Goal: Information Seeking & Learning: Find specific fact

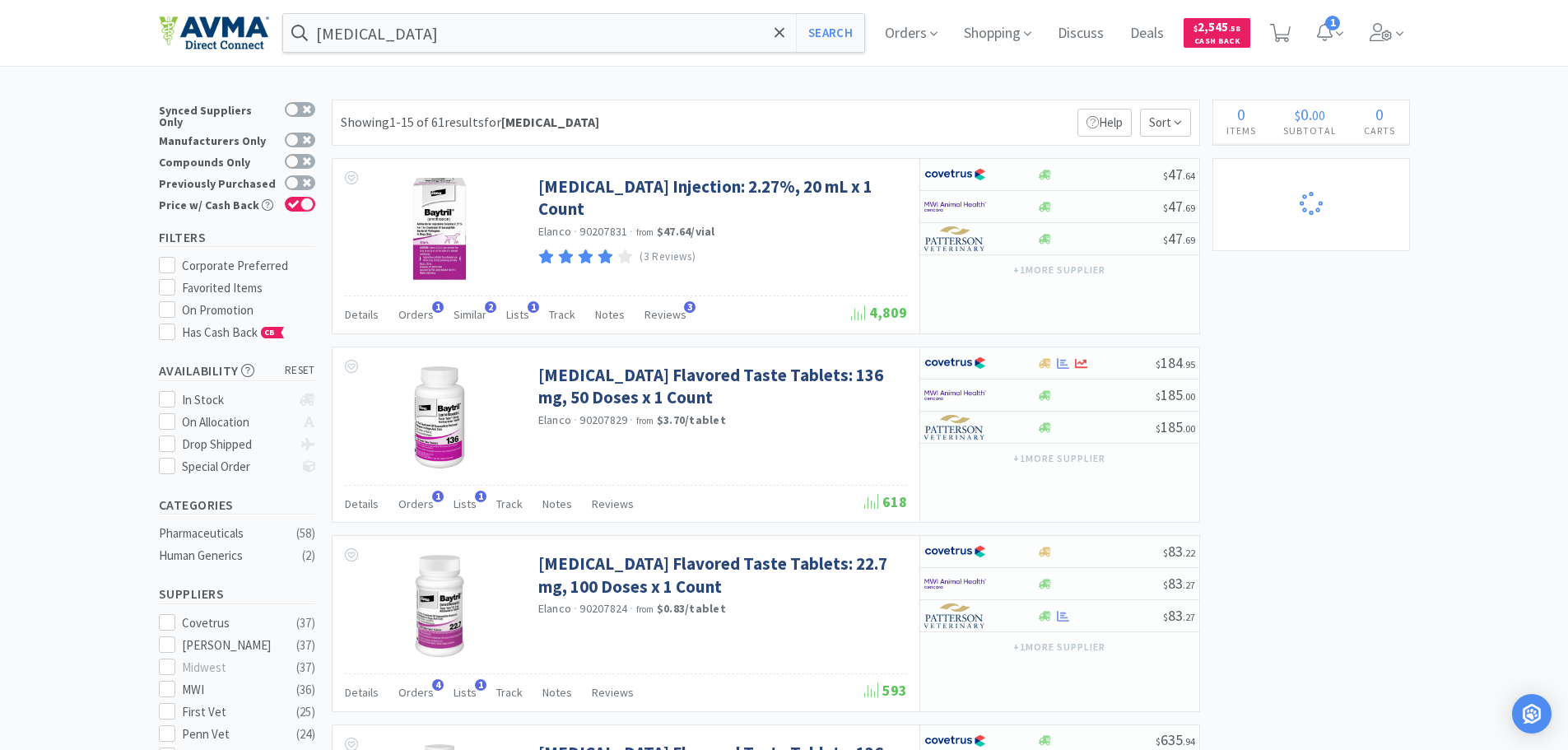
select select "1"
select select "10"
select select "3"
select select "2"
select select "1"
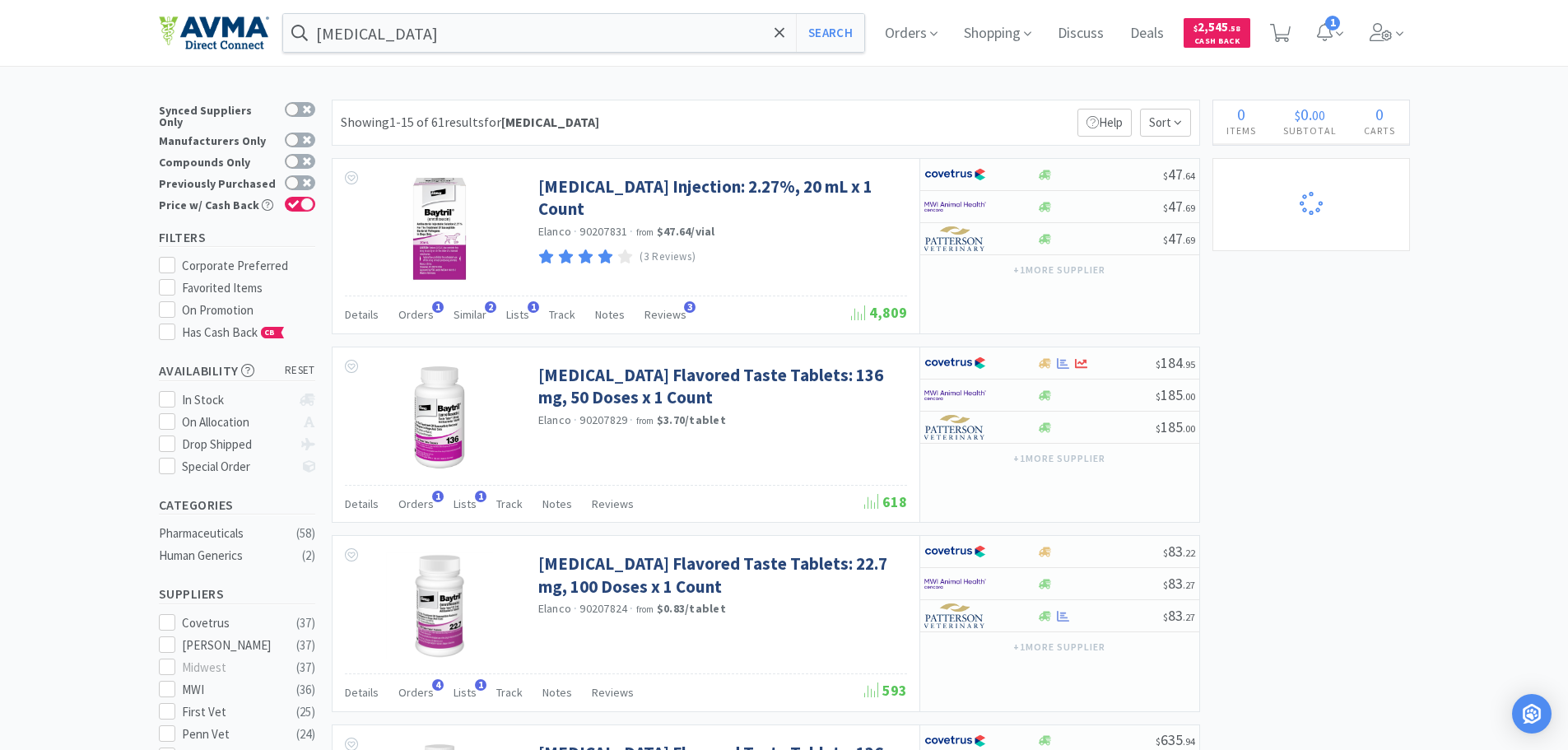
select select "2"
select select "3"
select select "2"
select select "1"
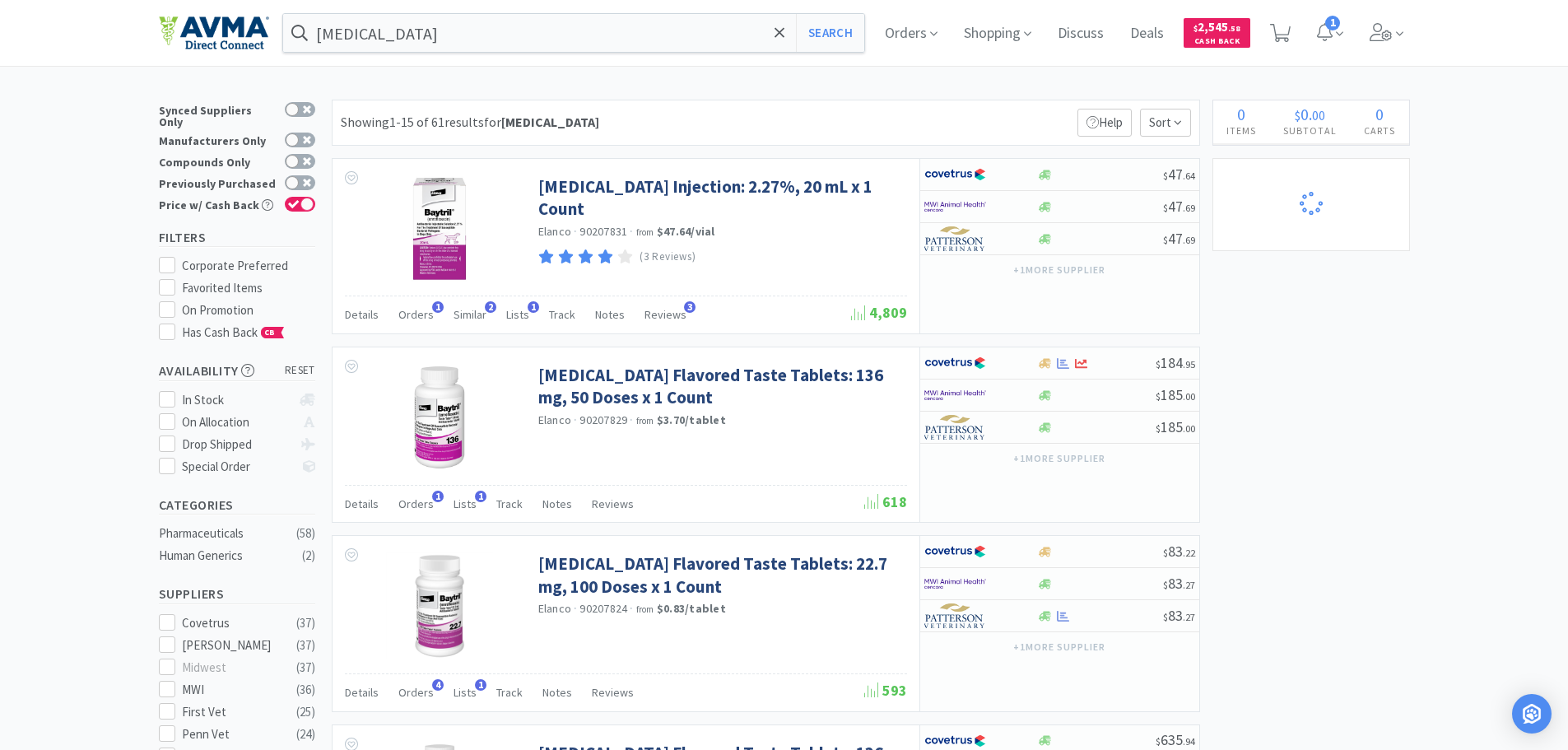
select select "1"
select select "4"
select select "1"
select select "2"
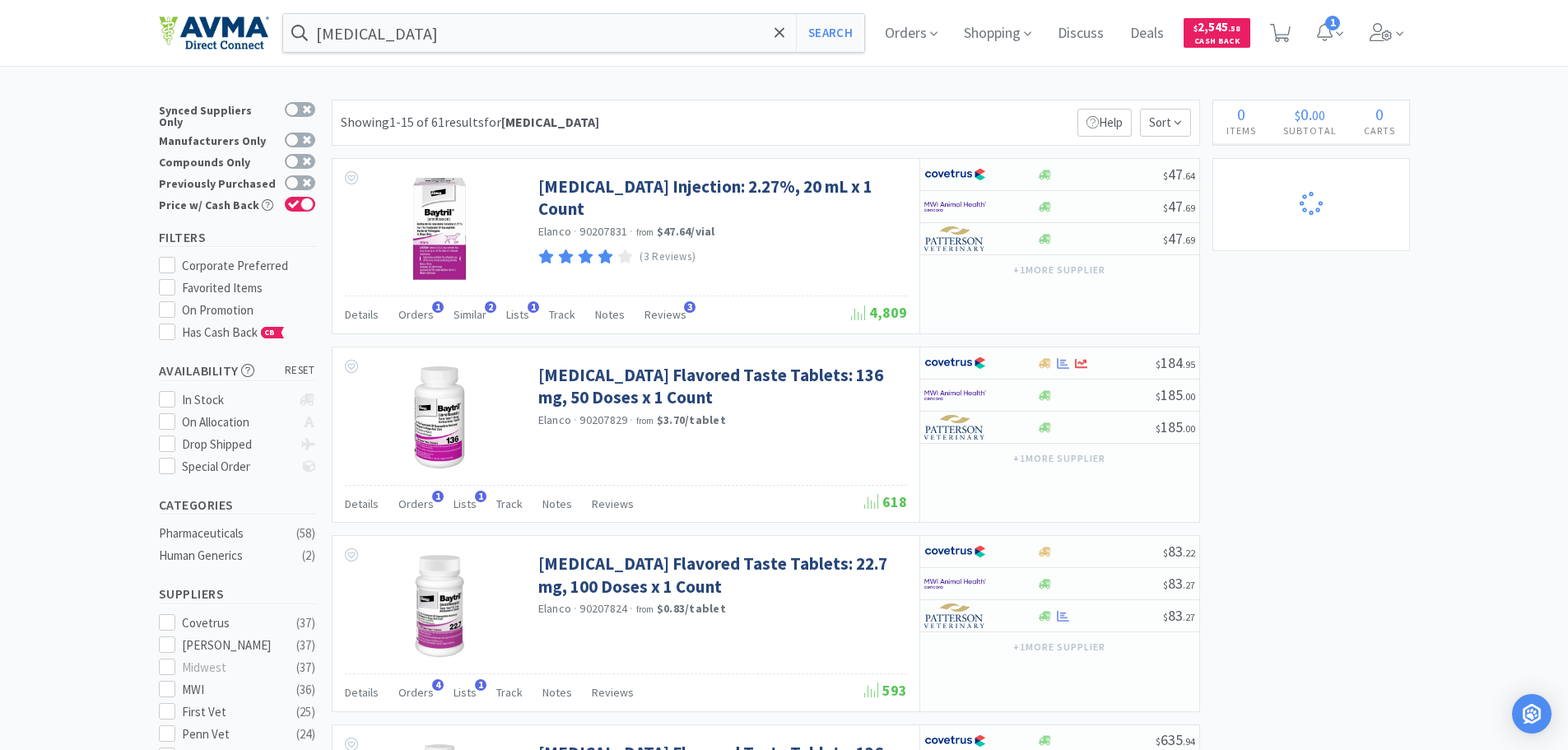
select select "3"
select select "1"
select select "8"
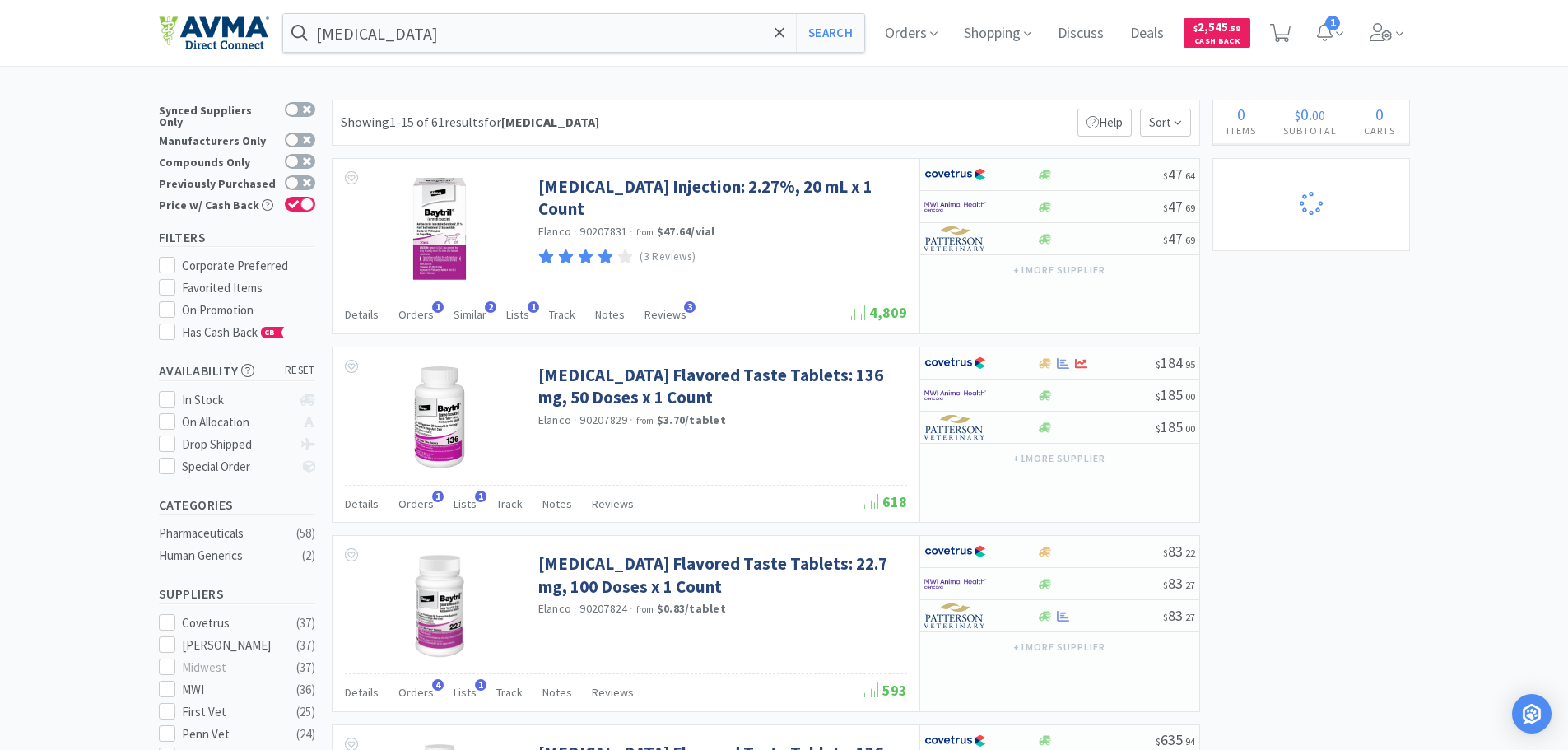
select select "1"
select select "5"
select select "4"
select select "1"
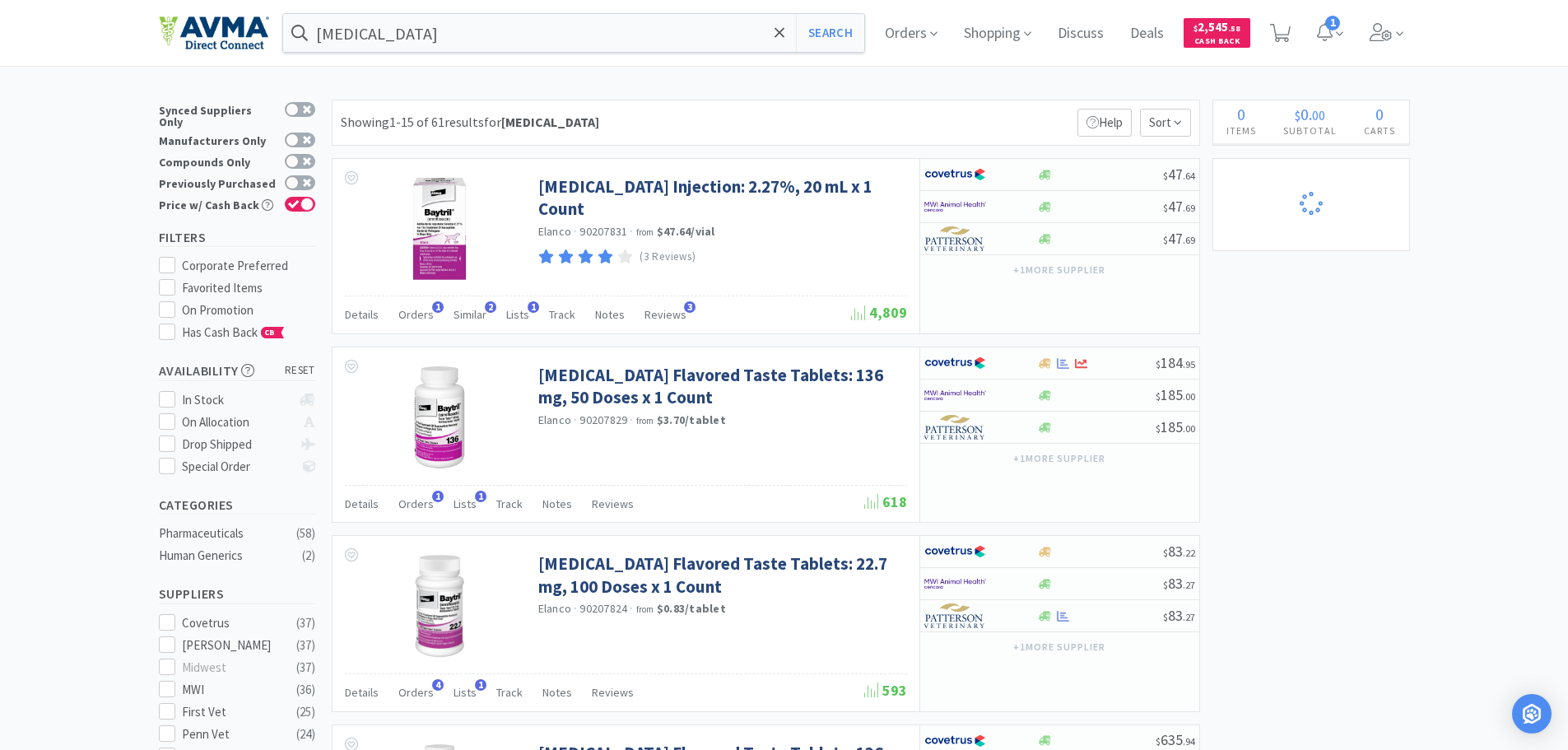
select select "10"
select select "1"
select select "2"
select select "4"
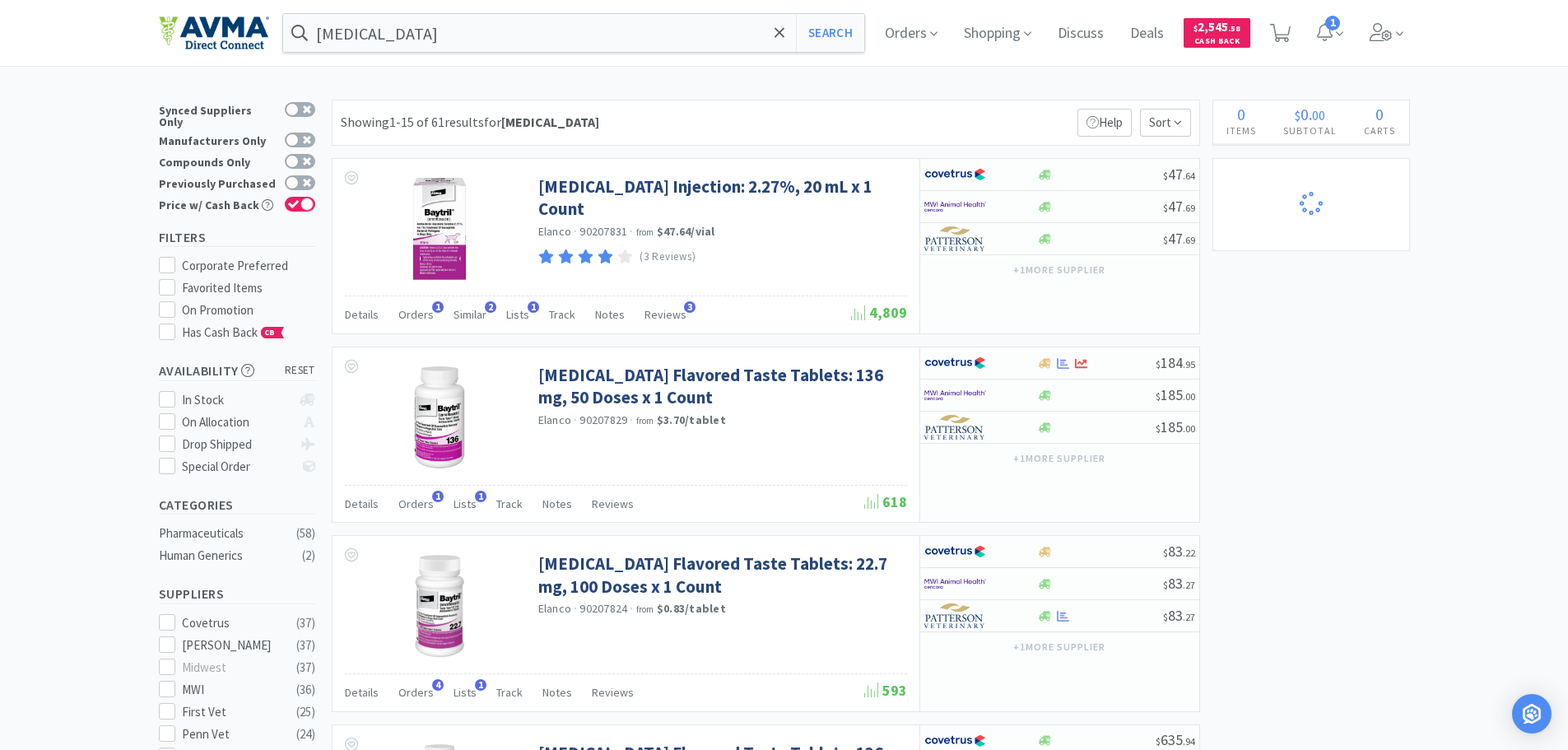
select select "2"
select select "1"
select select "2"
select select "1"
select select "6"
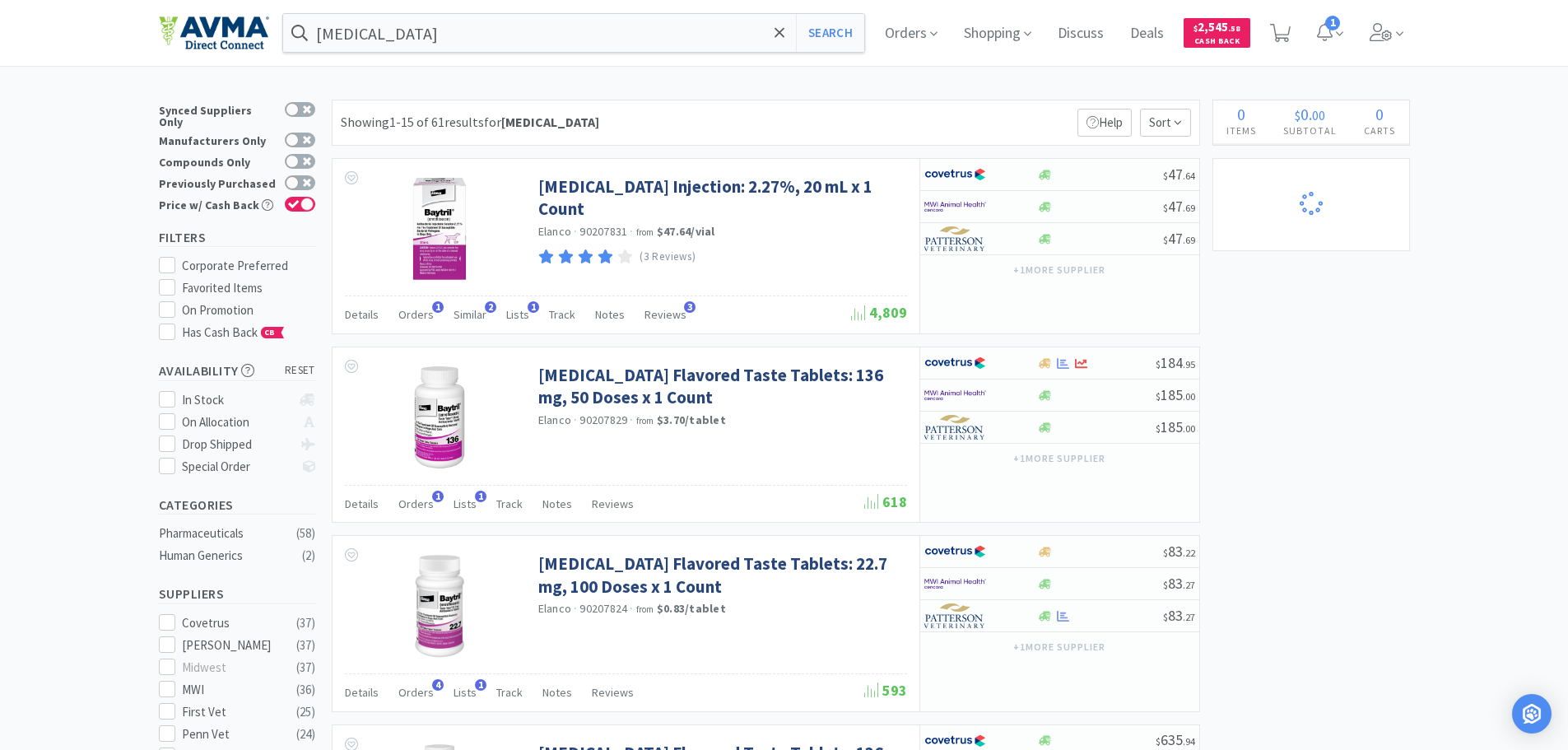
select select "2"
select select "1"
select select "4"
select select "2"
select select "1"
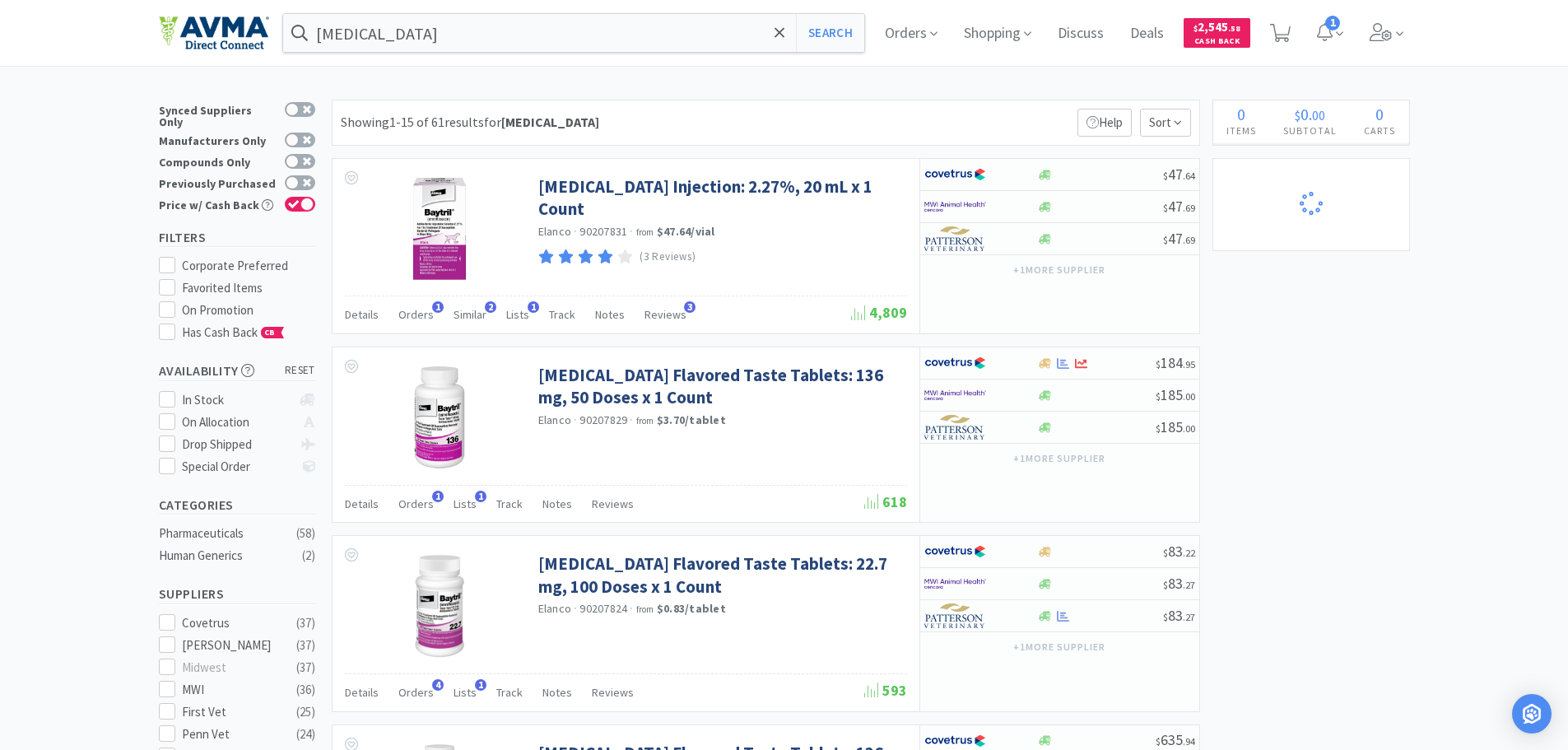
select select "1"
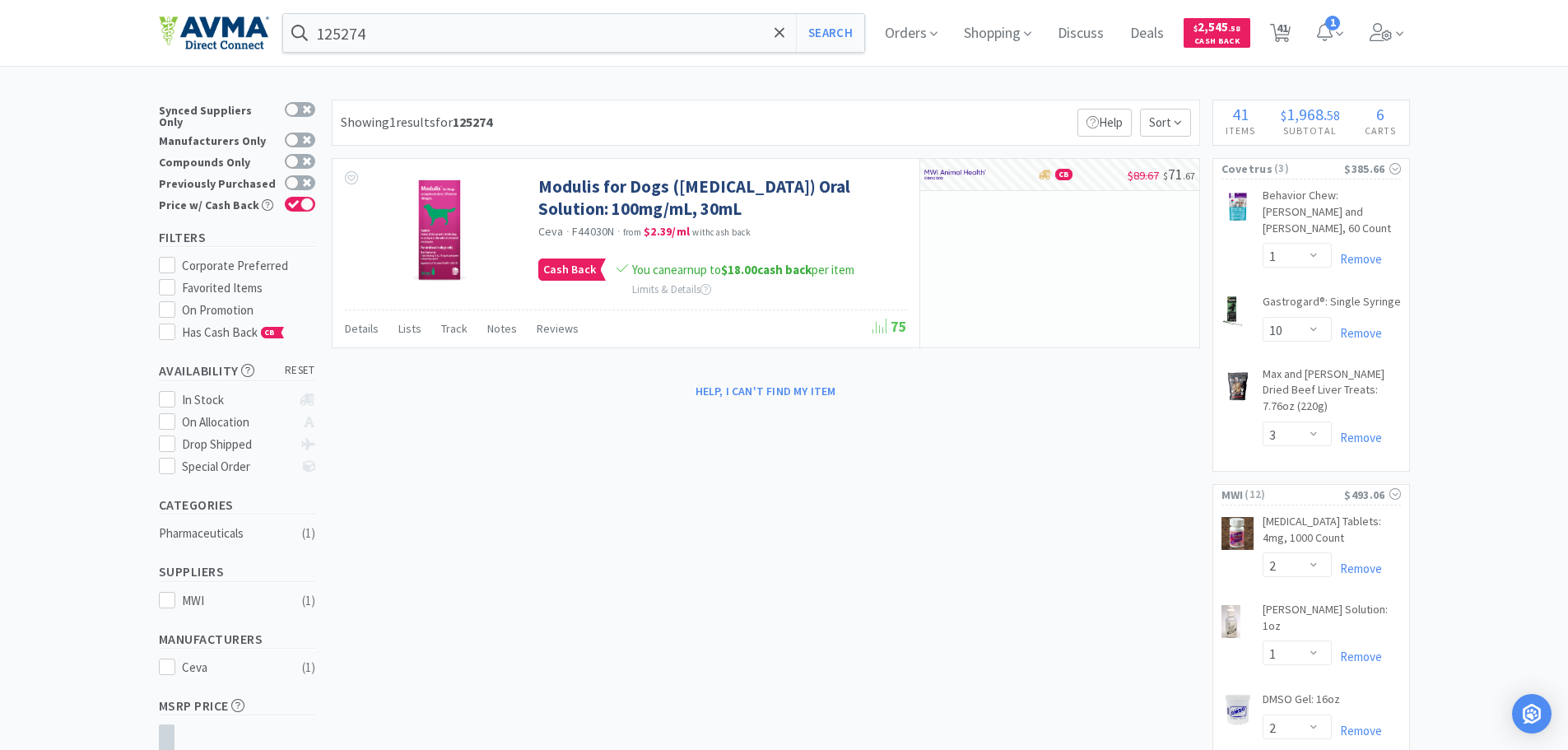
select select "1"
select select "10"
select select "3"
select select "2"
select select "1"
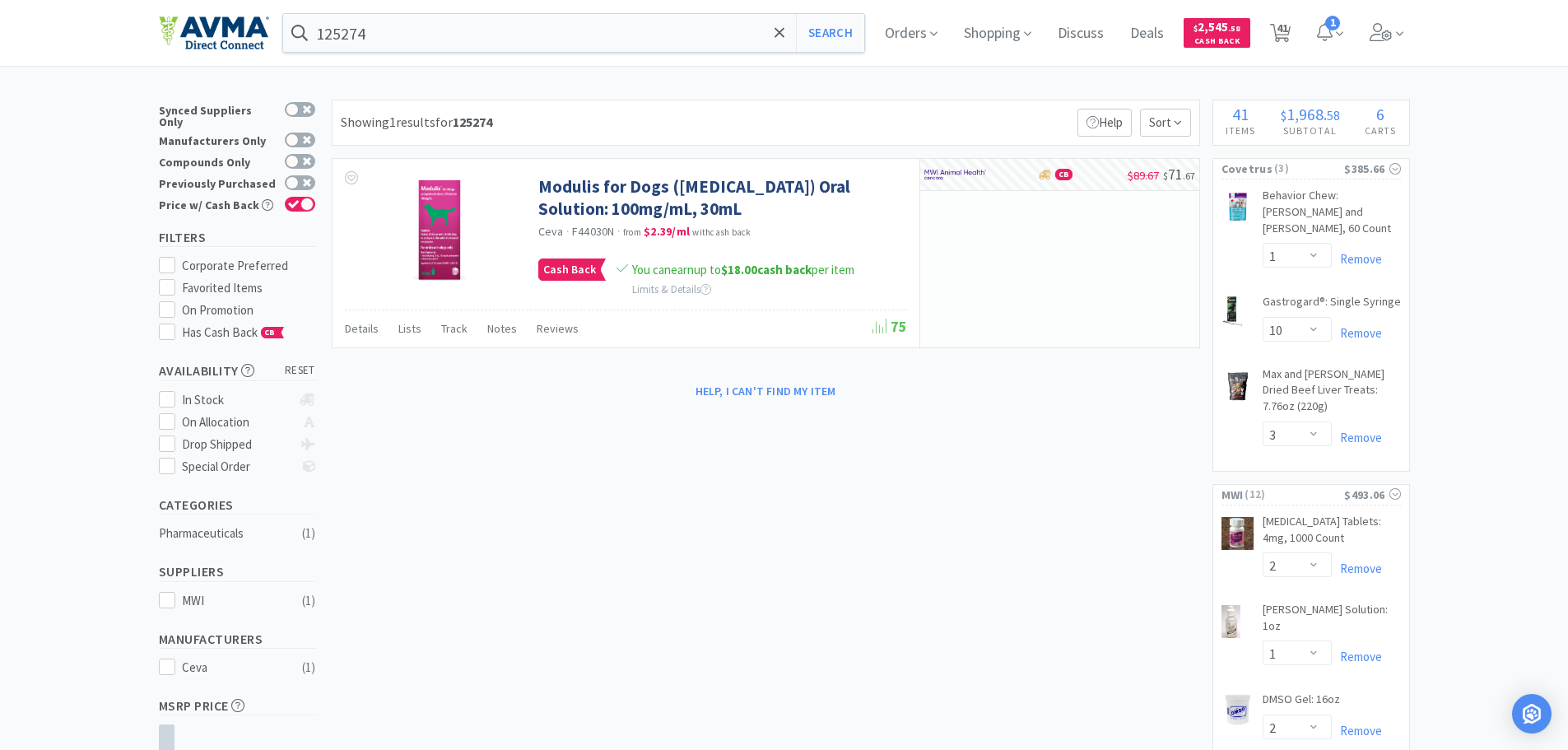
select select "2"
select select "3"
select select "1"
select select "3"
select select "2"
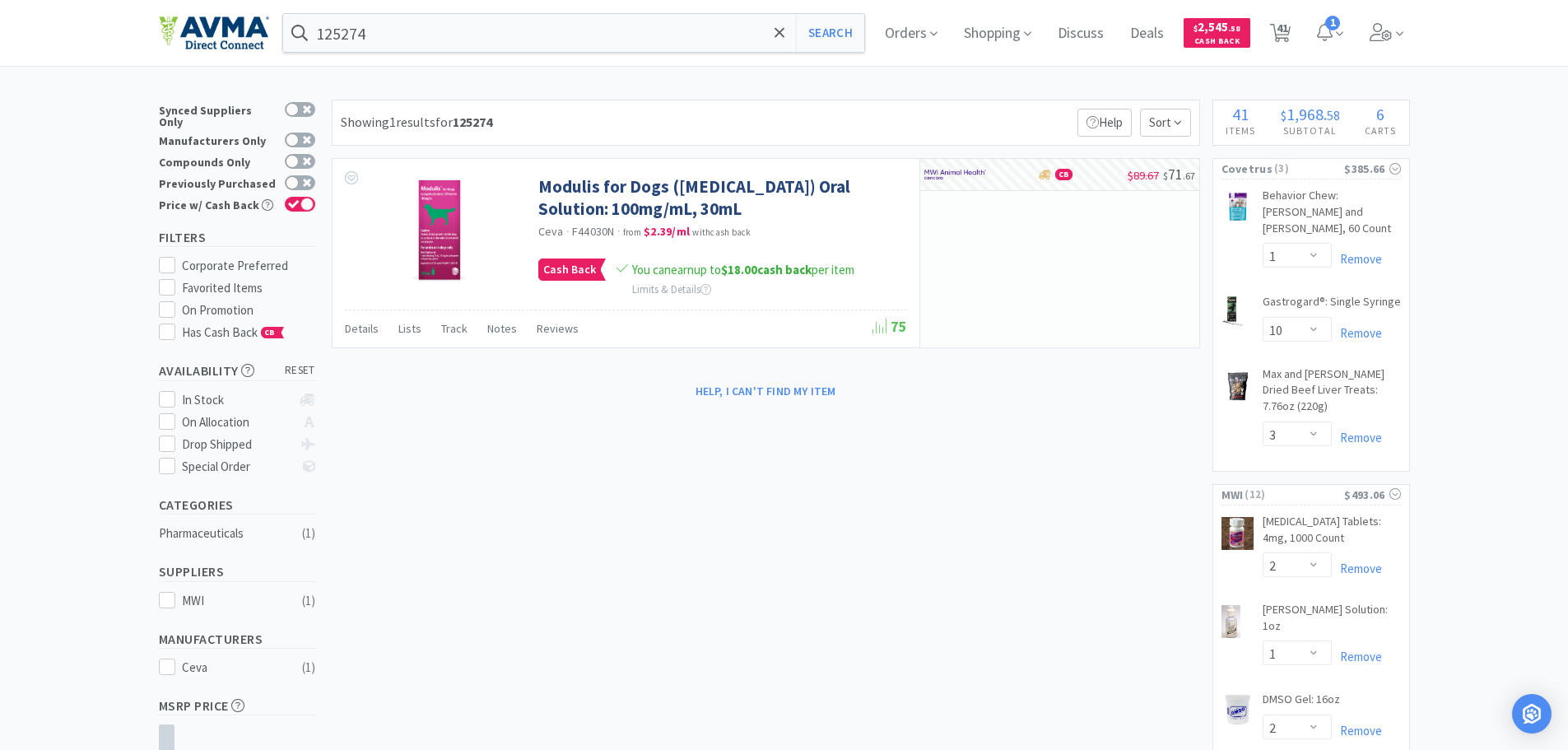
select select "1"
select select "4"
select select "1"
select select "2"
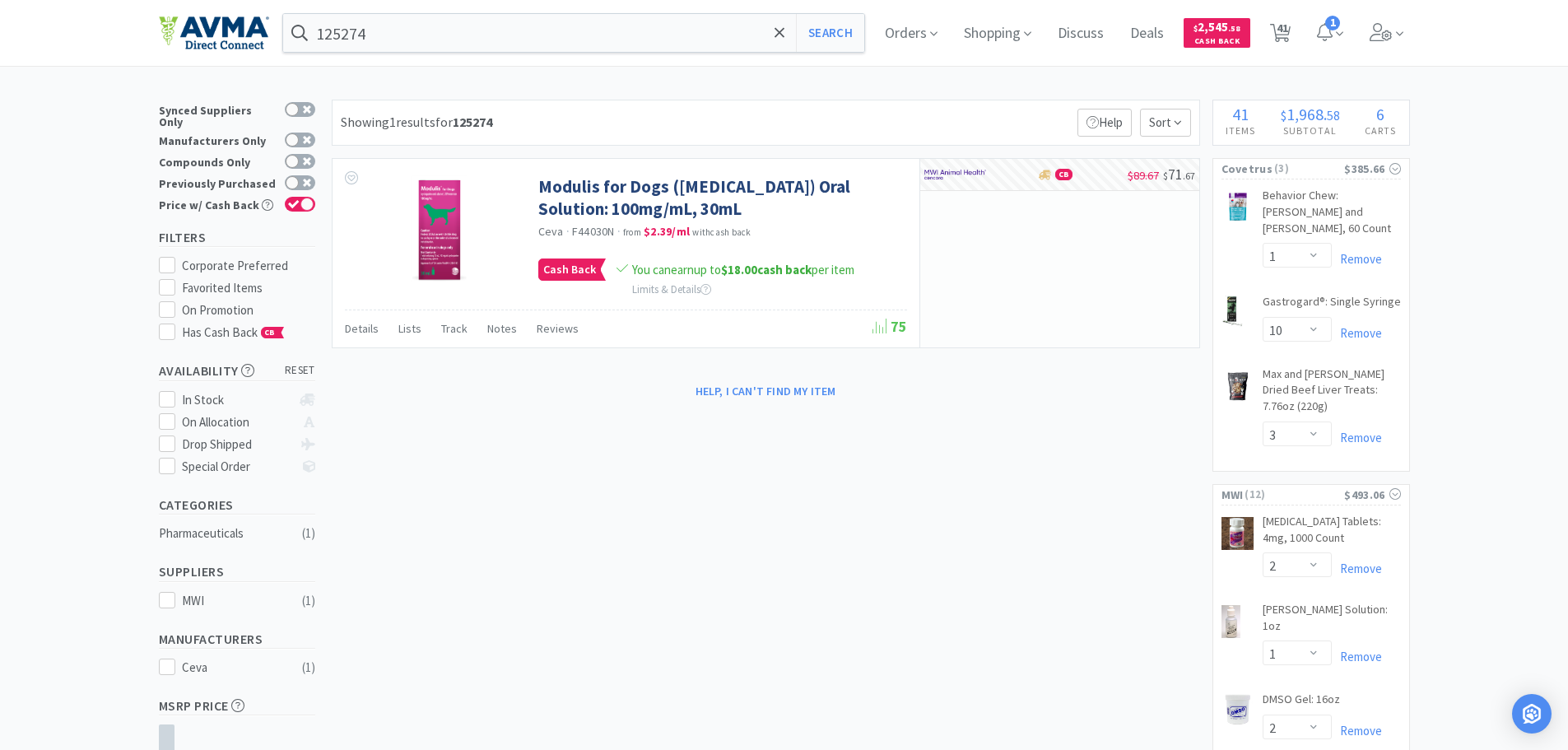
select select "3"
select select "1"
select select "8"
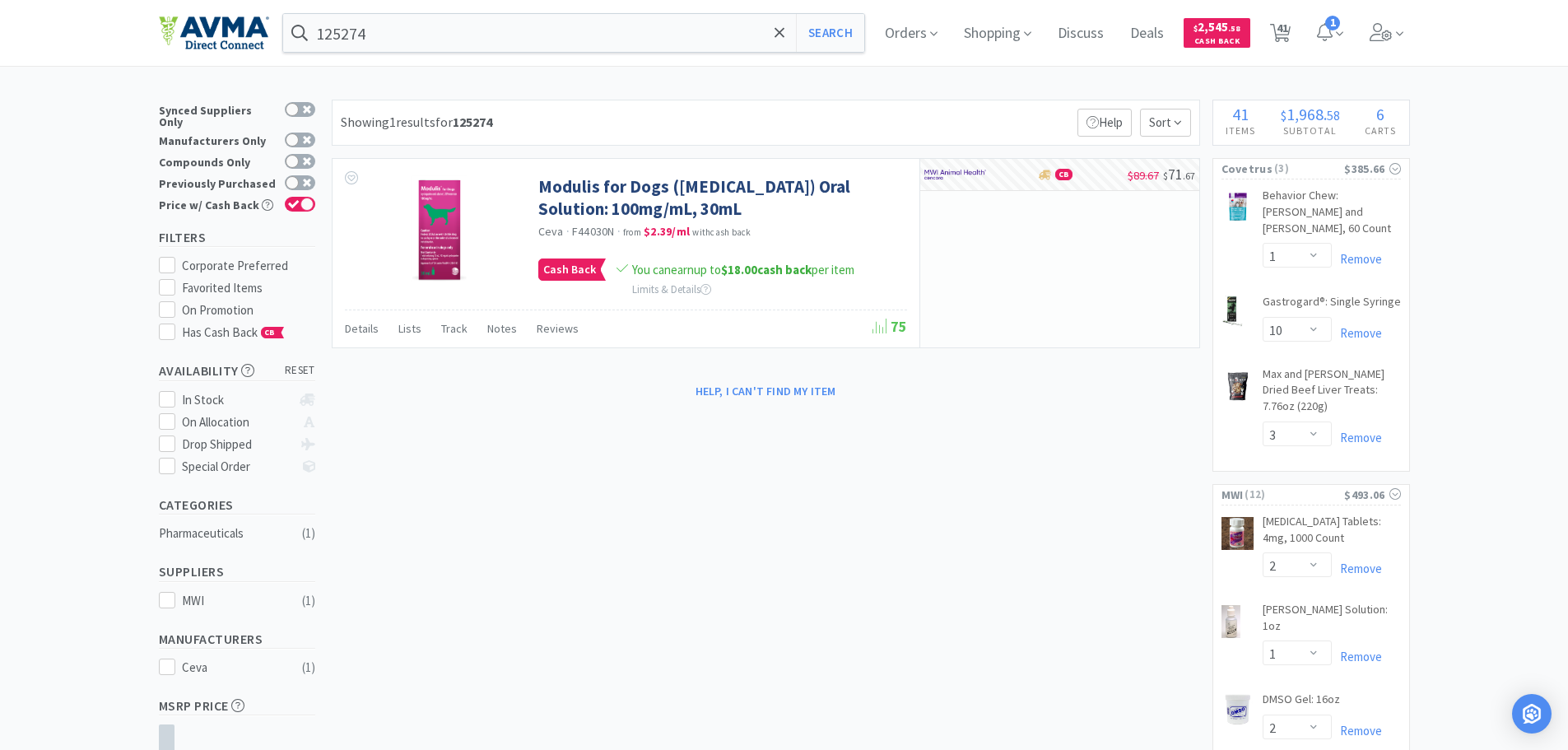
select select "1"
select select "5"
select select "4"
select select "1"
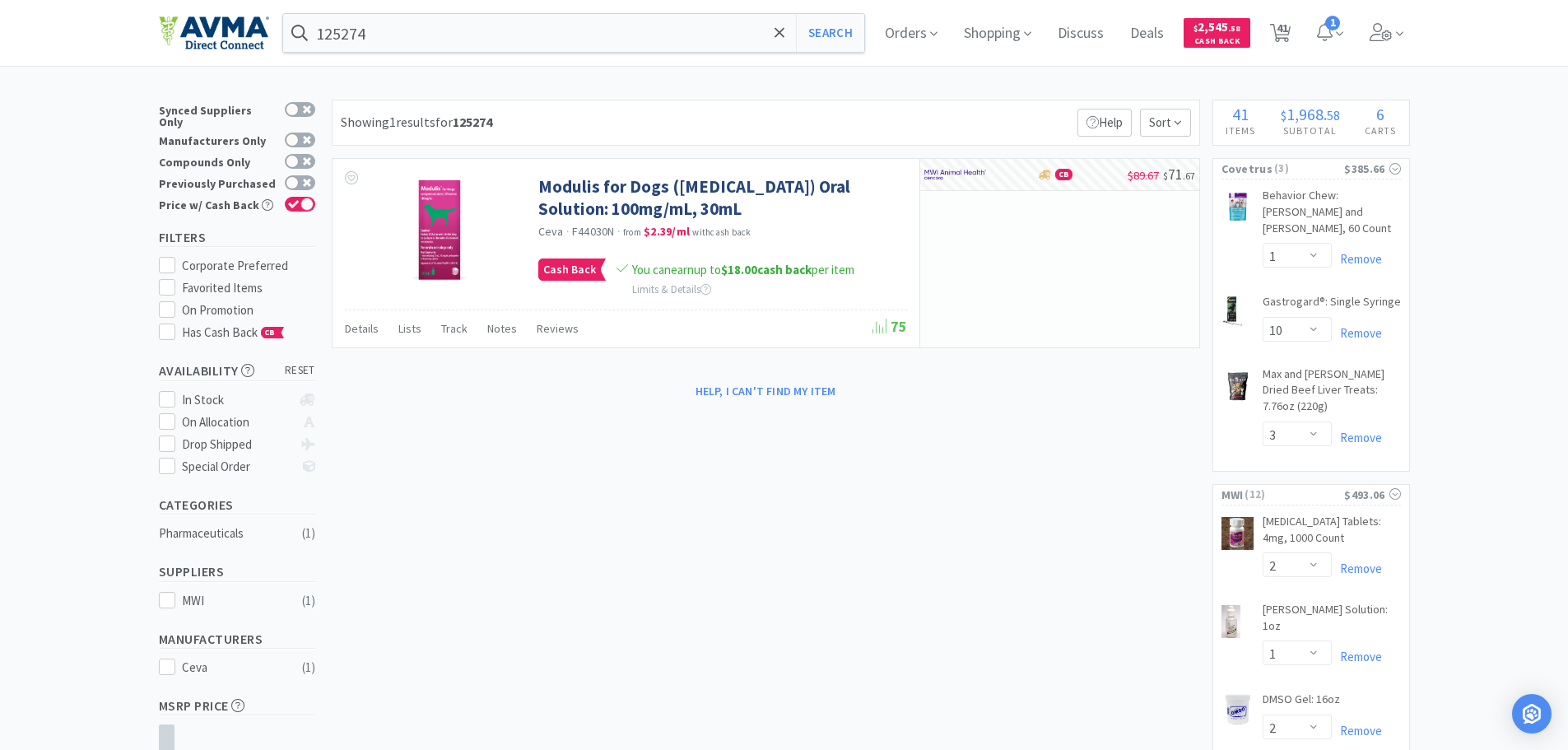
select select "10"
select select "1"
select select "2"
select select "4"
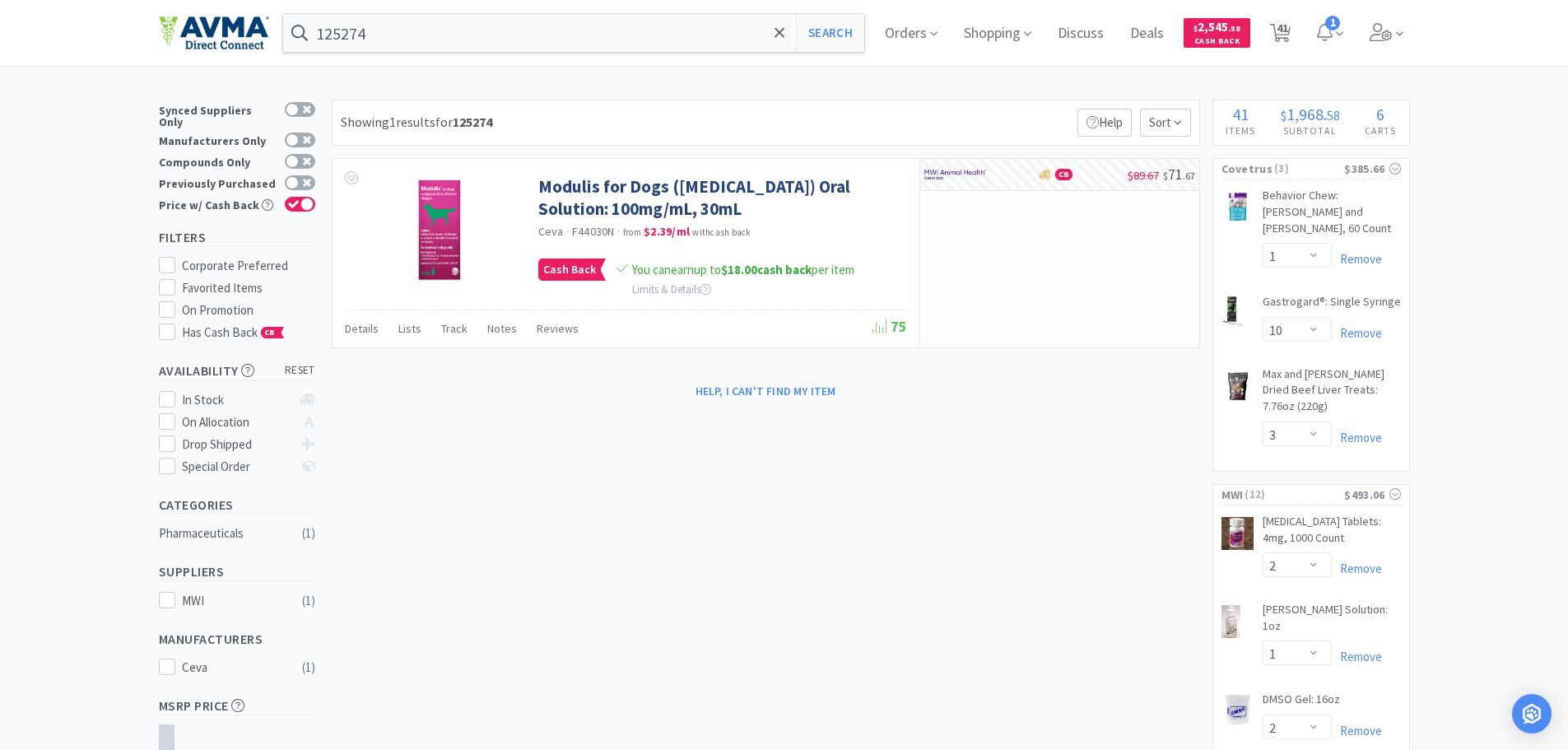
select select "2"
select select "1"
select select "2"
select select "1"
select select "6"
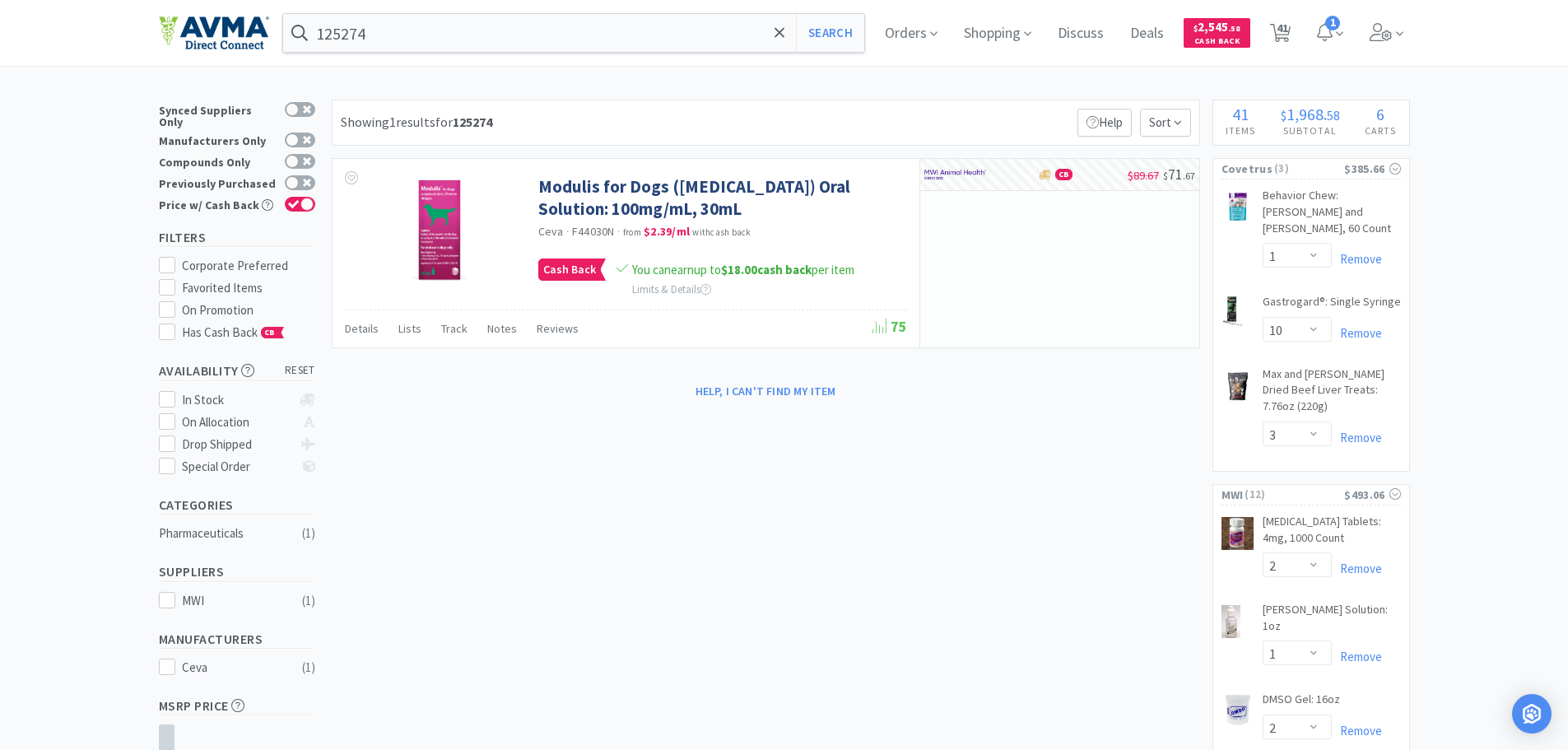
select select "2"
select select "1"
select select "4"
select select "2"
select select "1"
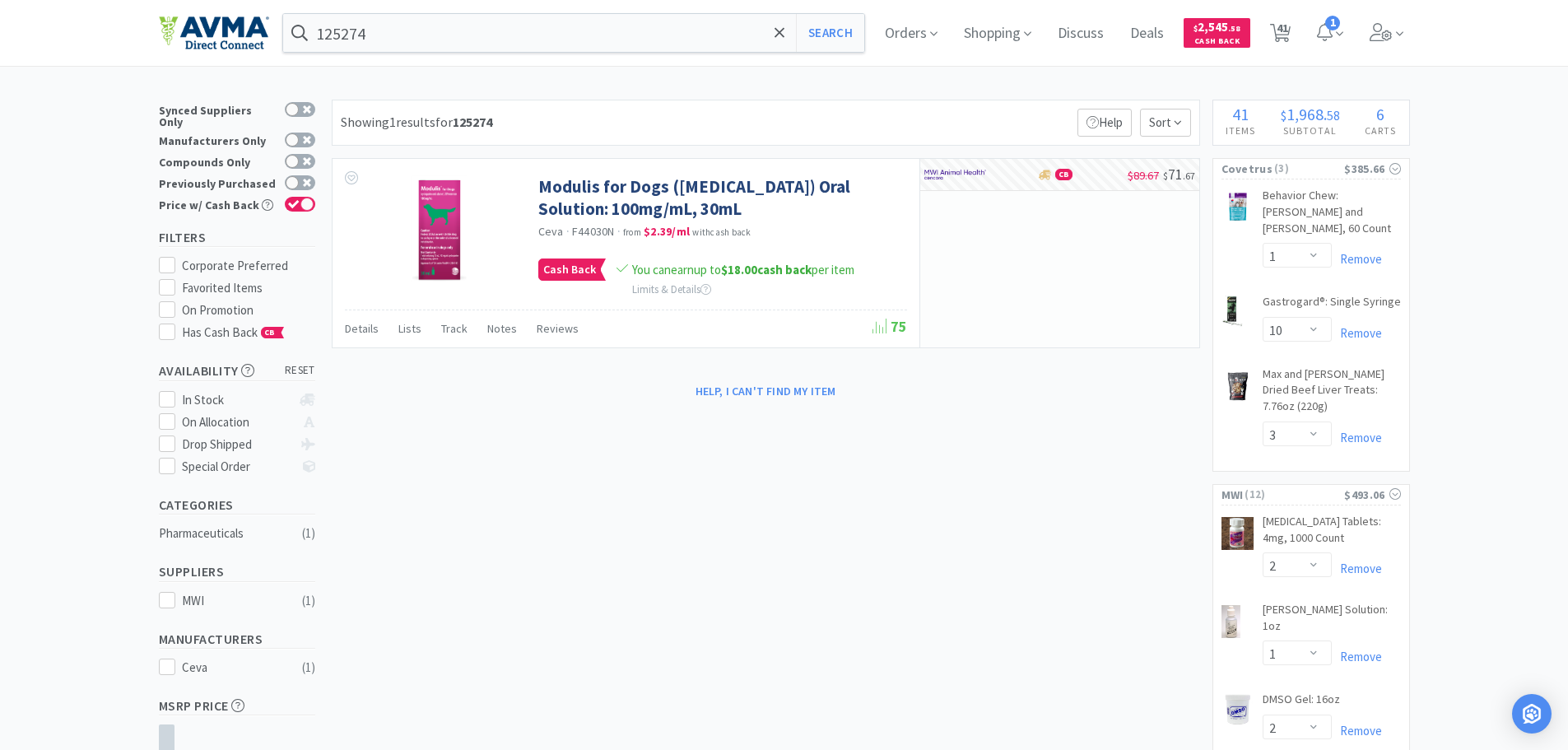
select select "1"
